Goal: Contribute content

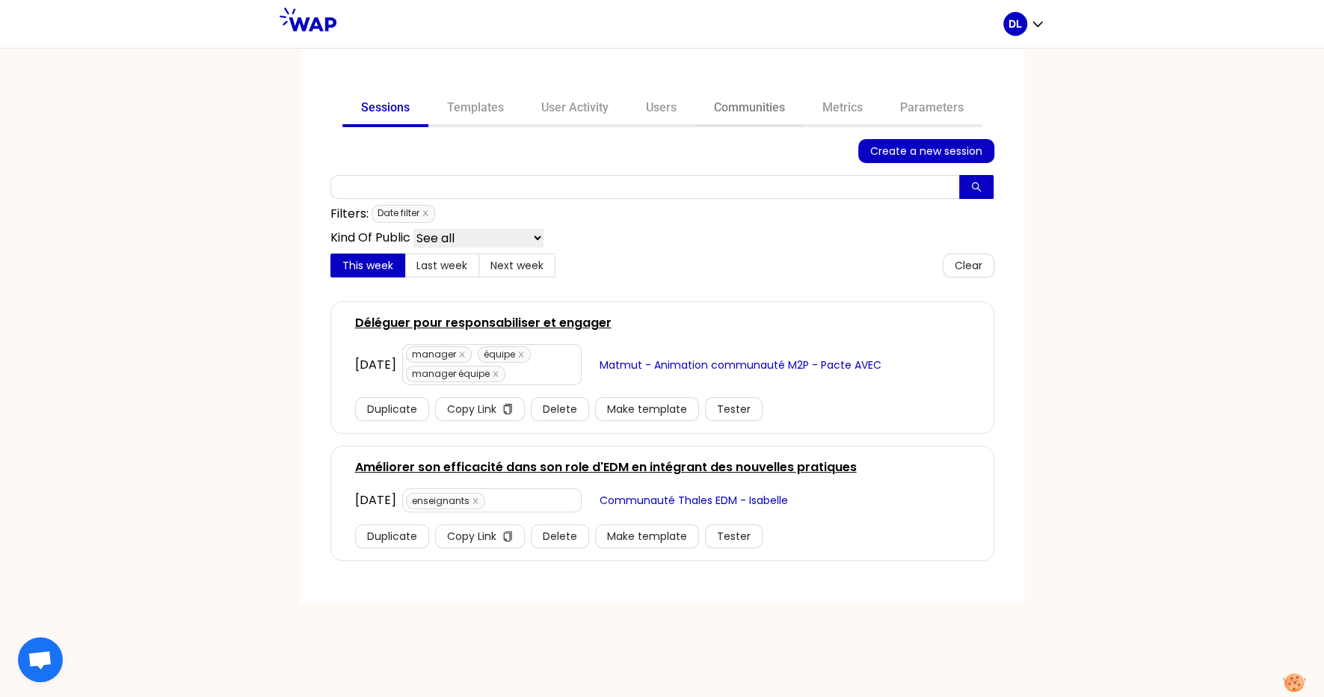
click at [748, 93] on link "Communities" at bounding box center [749, 109] width 108 height 36
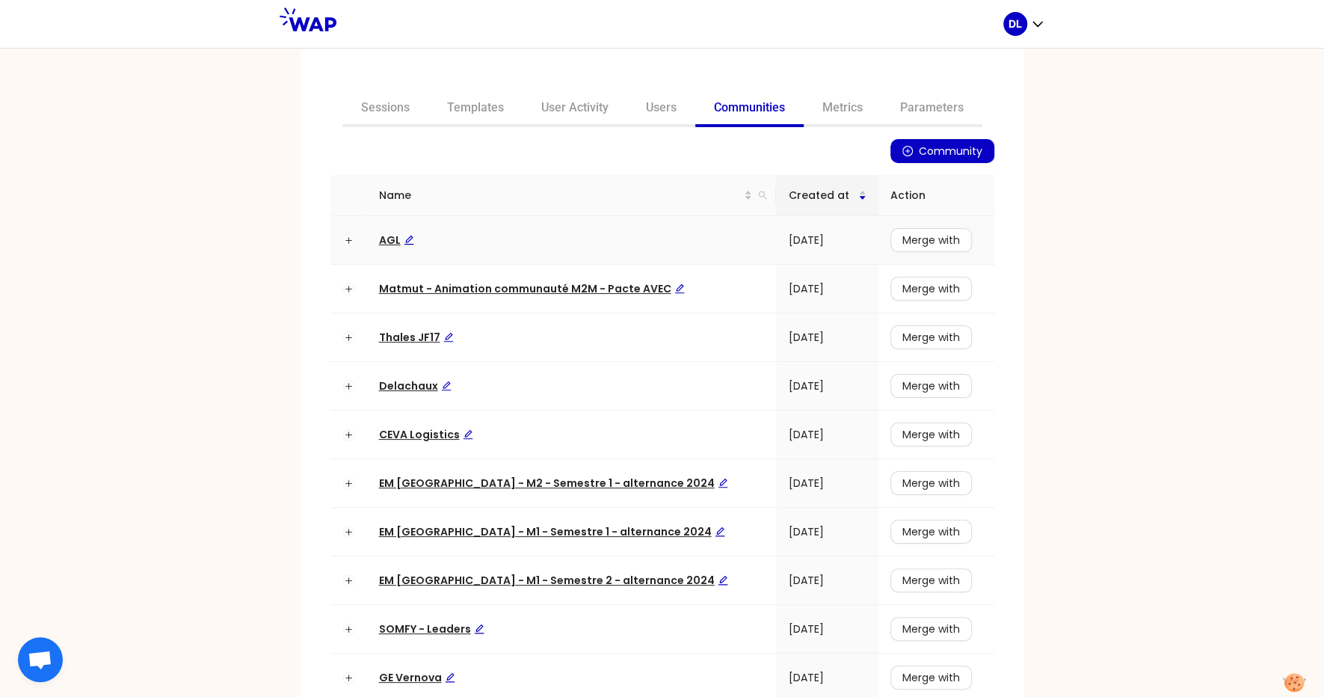
click at [384, 240] on span "AGL" at bounding box center [396, 240] width 35 height 15
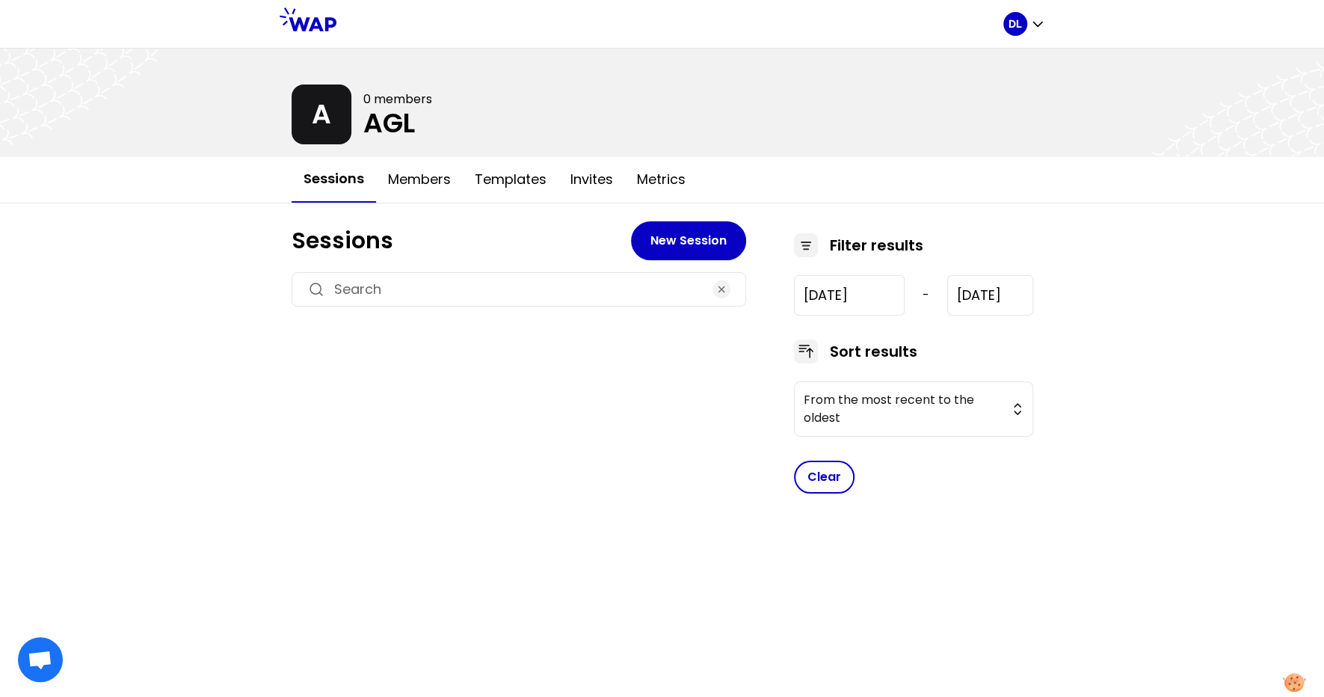
type input "[DATE]"
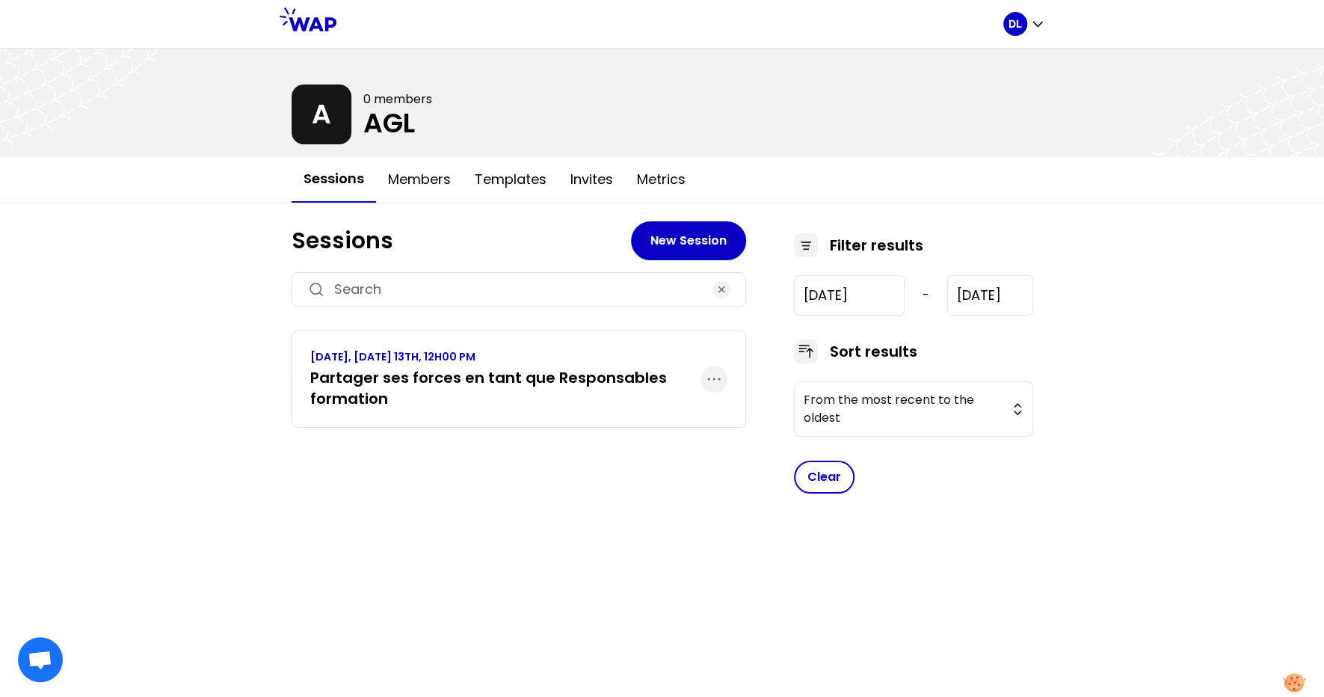
click at [469, 392] on h3 "Partager ses forces en tant que Responsables formation" at bounding box center [505, 388] width 390 height 42
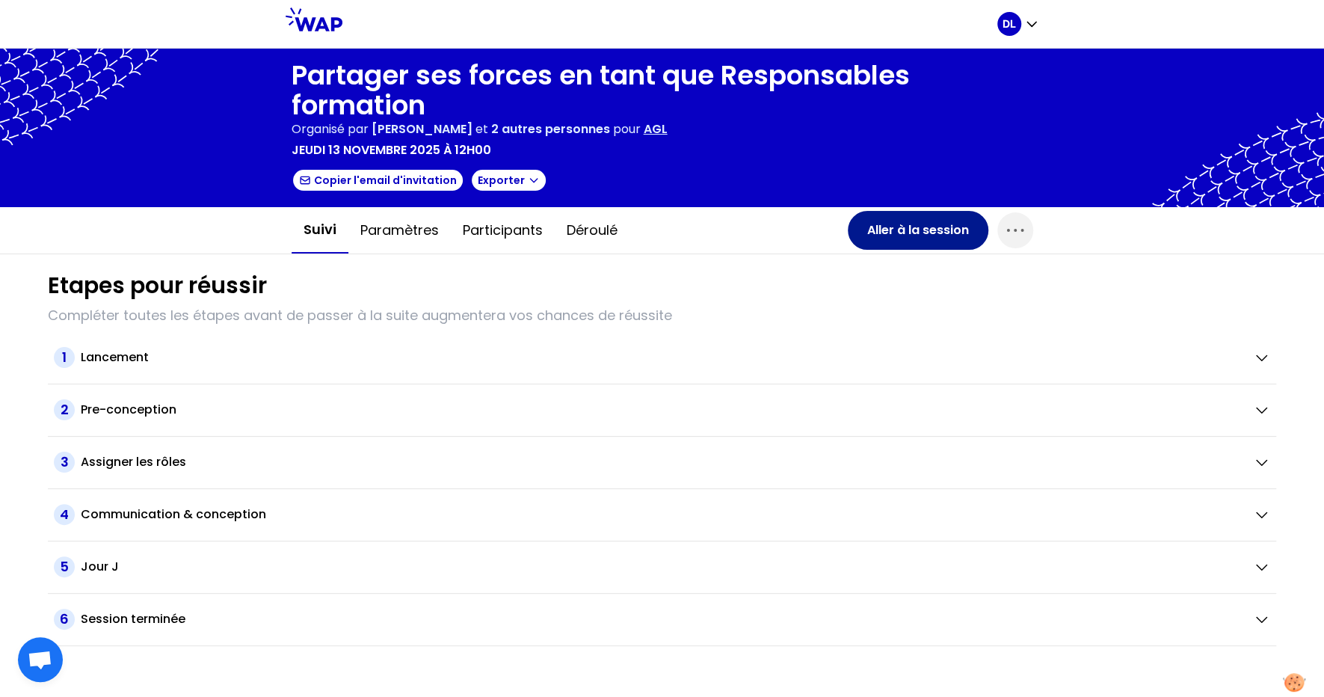
click at [913, 238] on button "Aller à la session" at bounding box center [918, 230] width 141 height 39
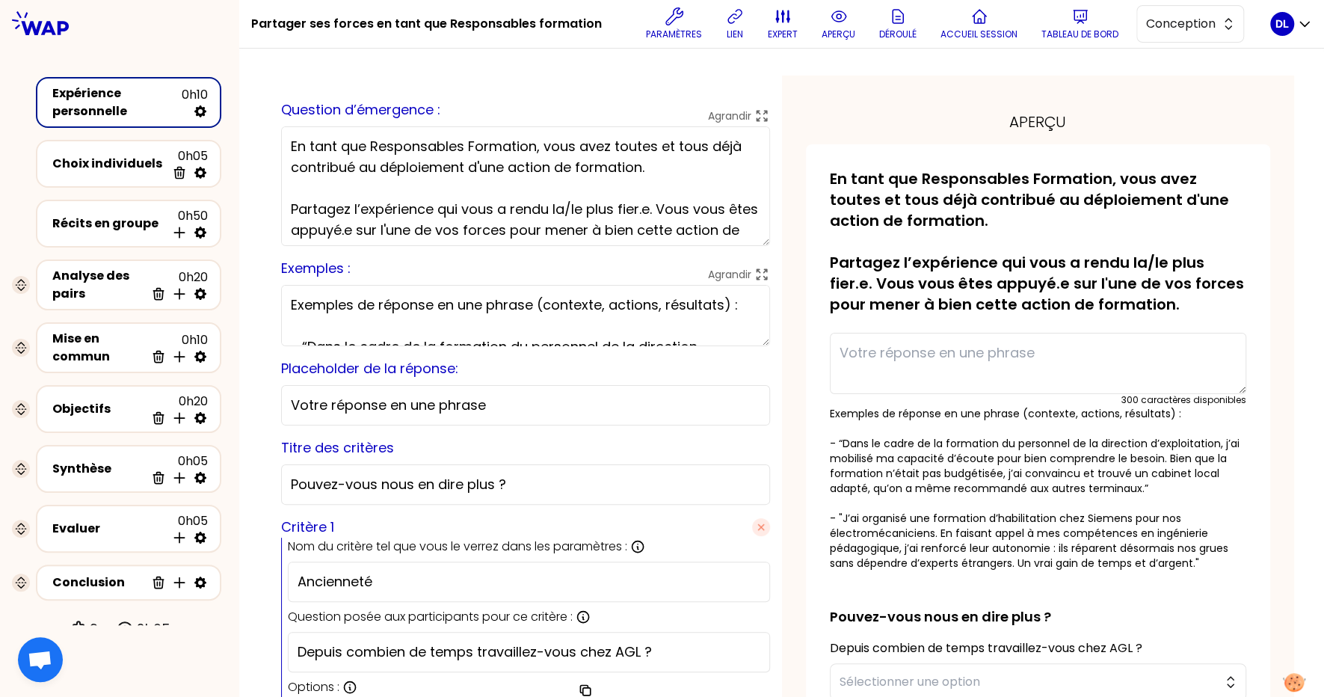
click at [446, 25] on h1 "Partager ses forces en tant que Responsables formation" at bounding box center [426, 24] width 351 height 48
click at [483, 161] on textarea "En tant que Responsables Formation, vous avez toutes et tous déjà contribué au …" at bounding box center [525, 186] width 489 height 120
click at [481, 21] on h1 "Partager ses forces en tant que Responsables formation" at bounding box center [426, 24] width 351 height 48
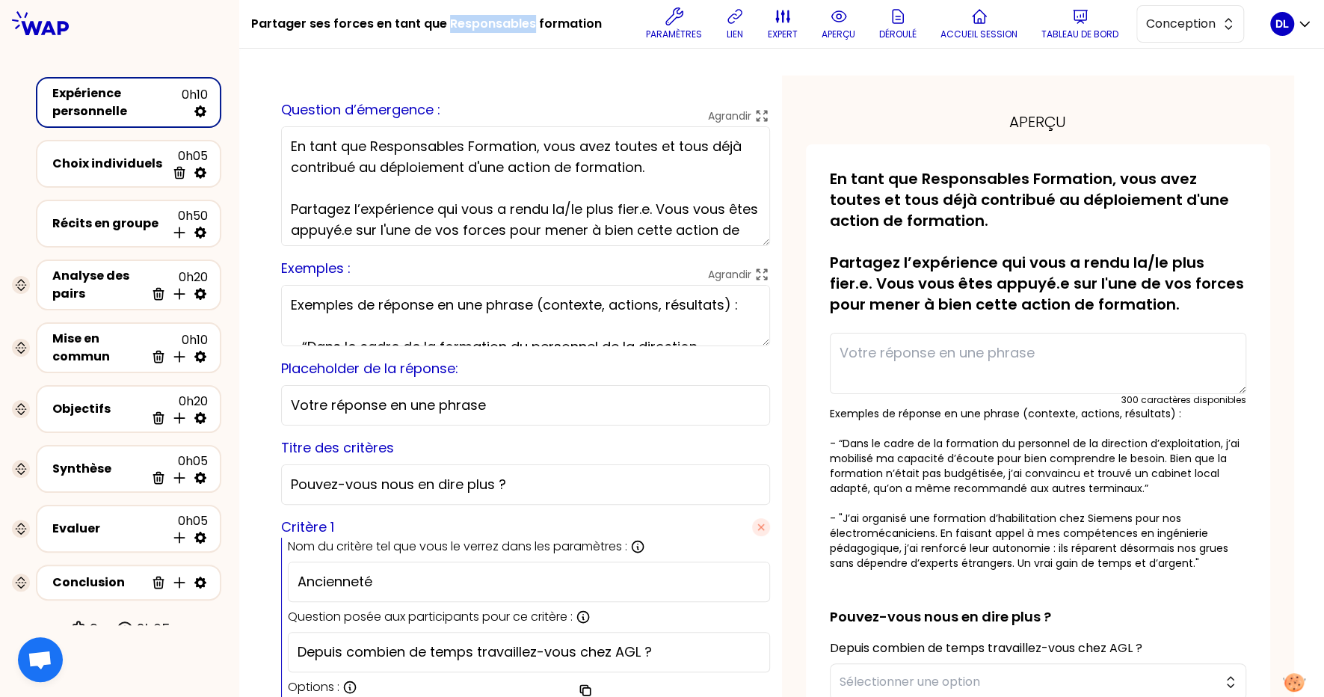
click at [481, 21] on h1 "Partager ses forces en tant que Responsables formation" at bounding box center [426, 24] width 351 height 48
copy div "Partager ses forces en tant que Responsables formation"
